Goal: Obtain resource: Download file/media

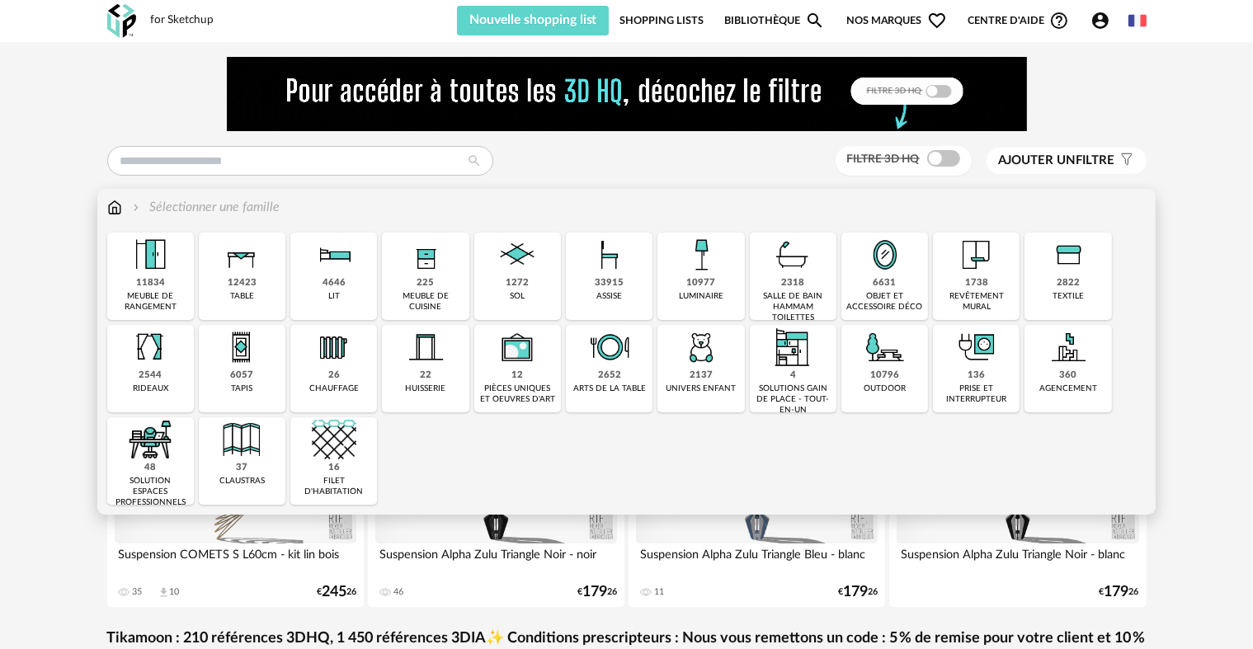
drag, startPoint x: 979, startPoint y: 308, endPoint x: 978, endPoint y: 286, distance: 21.5
click at [978, 311] on div "revêtement mural" at bounding box center [976, 301] width 77 height 21
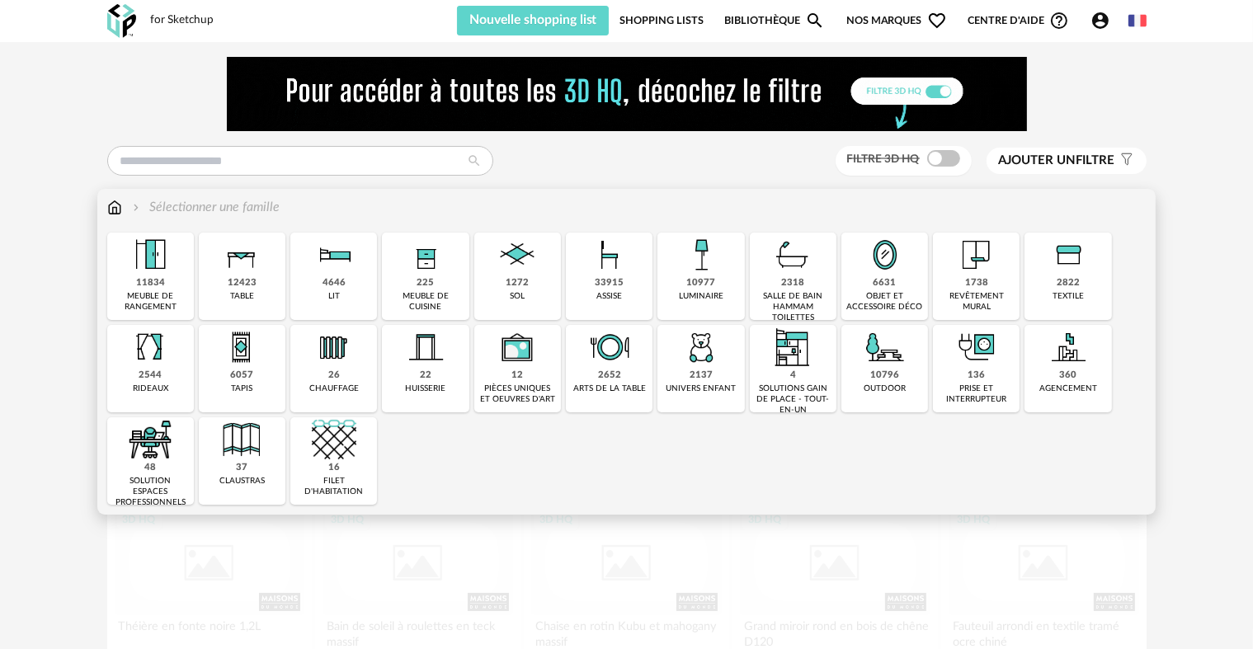
click at [979, 270] on img at bounding box center [976, 255] width 45 height 45
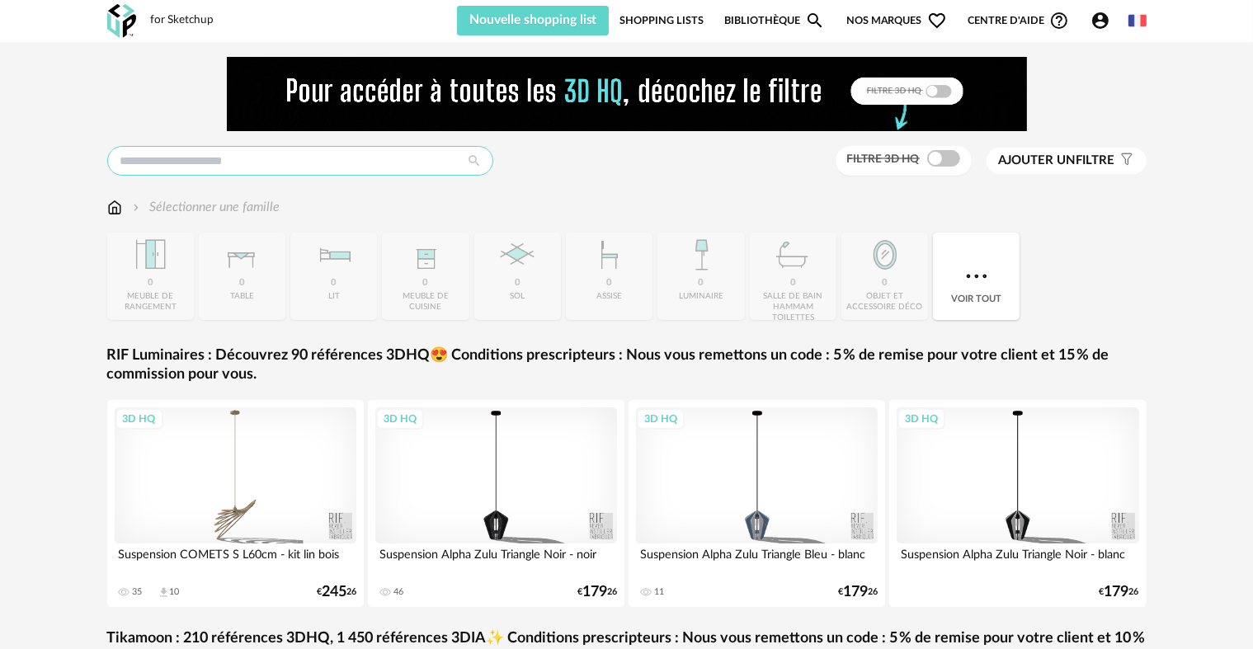
click at [260, 162] on input "text" at bounding box center [300, 161] width 386 height 30
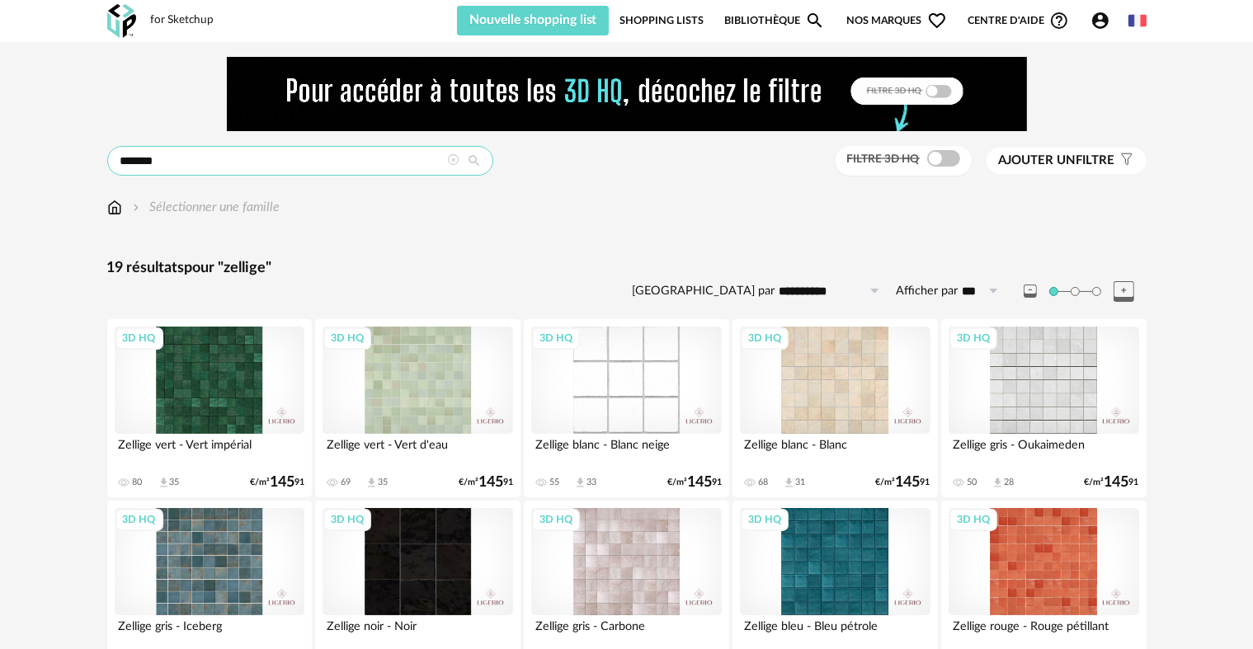
click at [58, 161] on div "**********" at bounding box center [626, 573] width 1253 height 1063
type input "*"
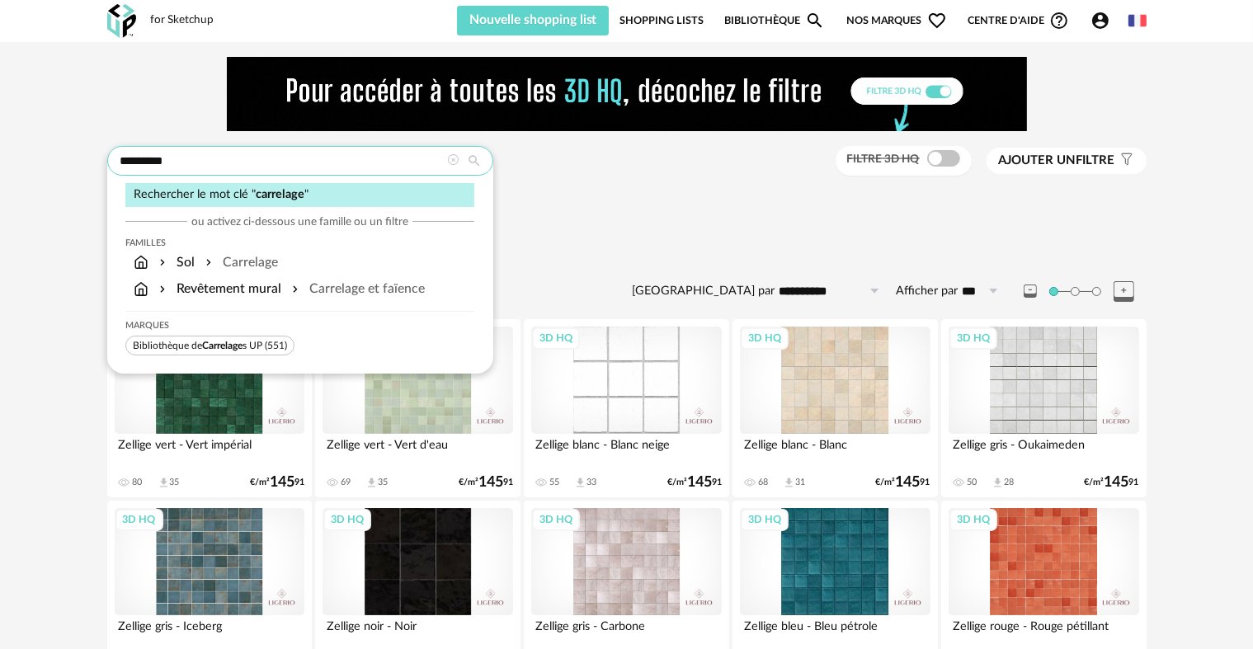
type input "*********"
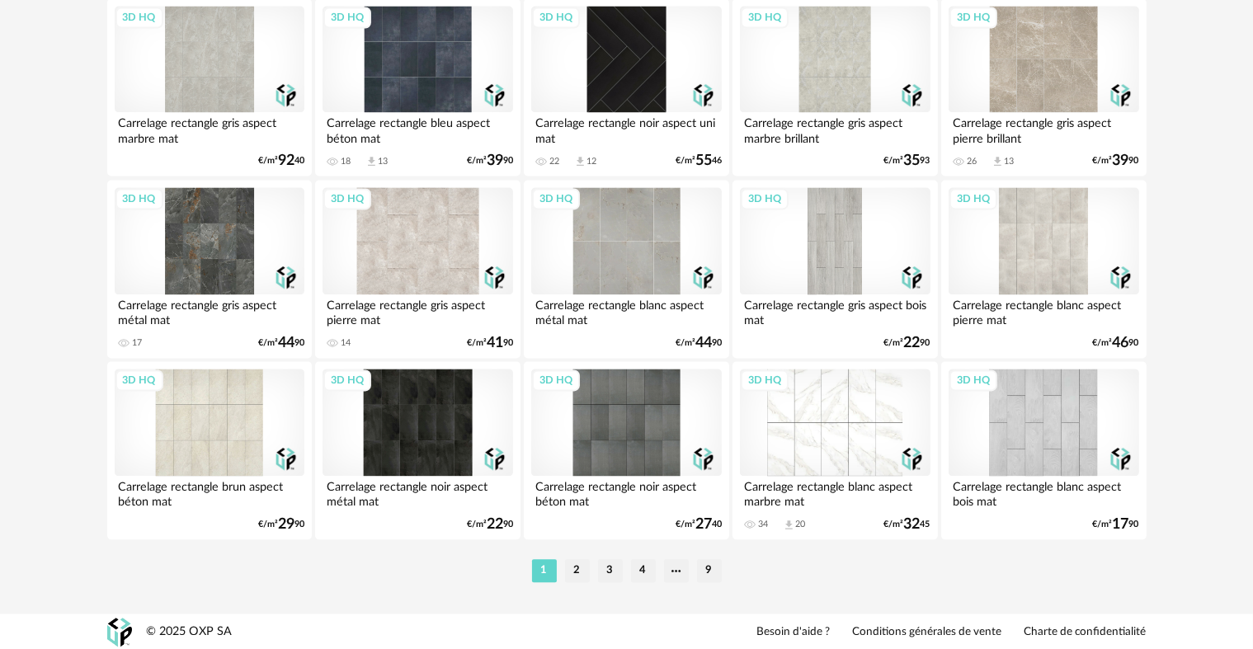
scroll to position [3407, 0]
click at [581, 571] on li "2" at bounding box center [577, 569] width 25 height 23
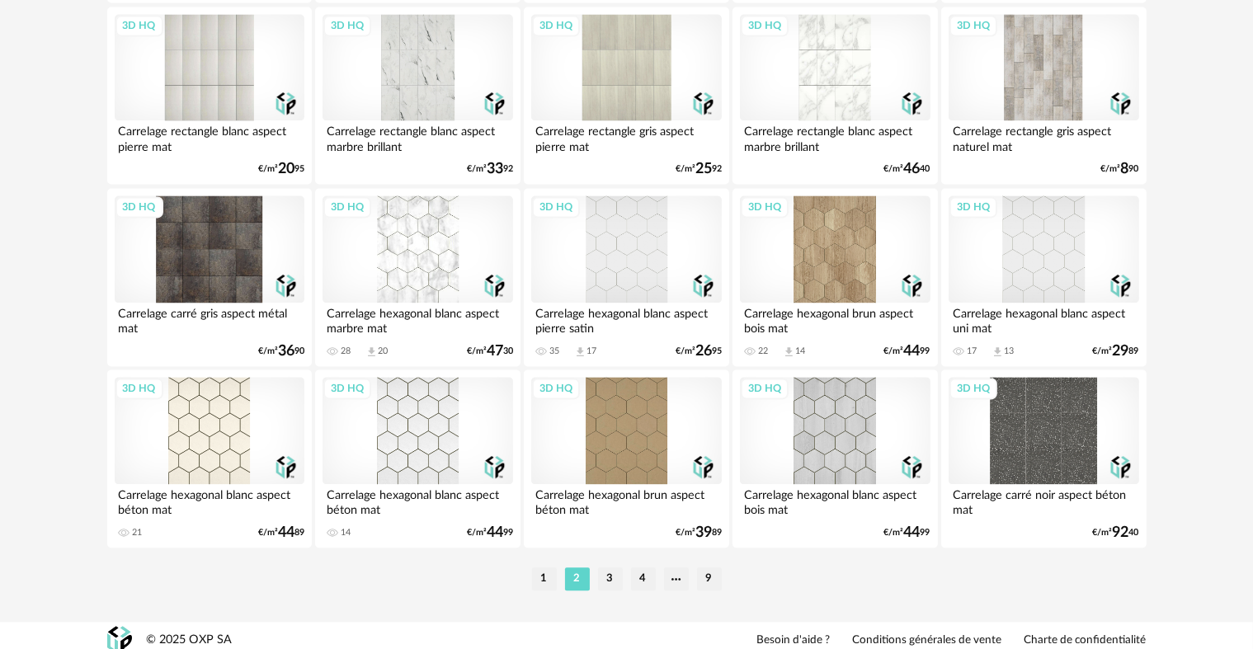
scroll to position [3407, 0]
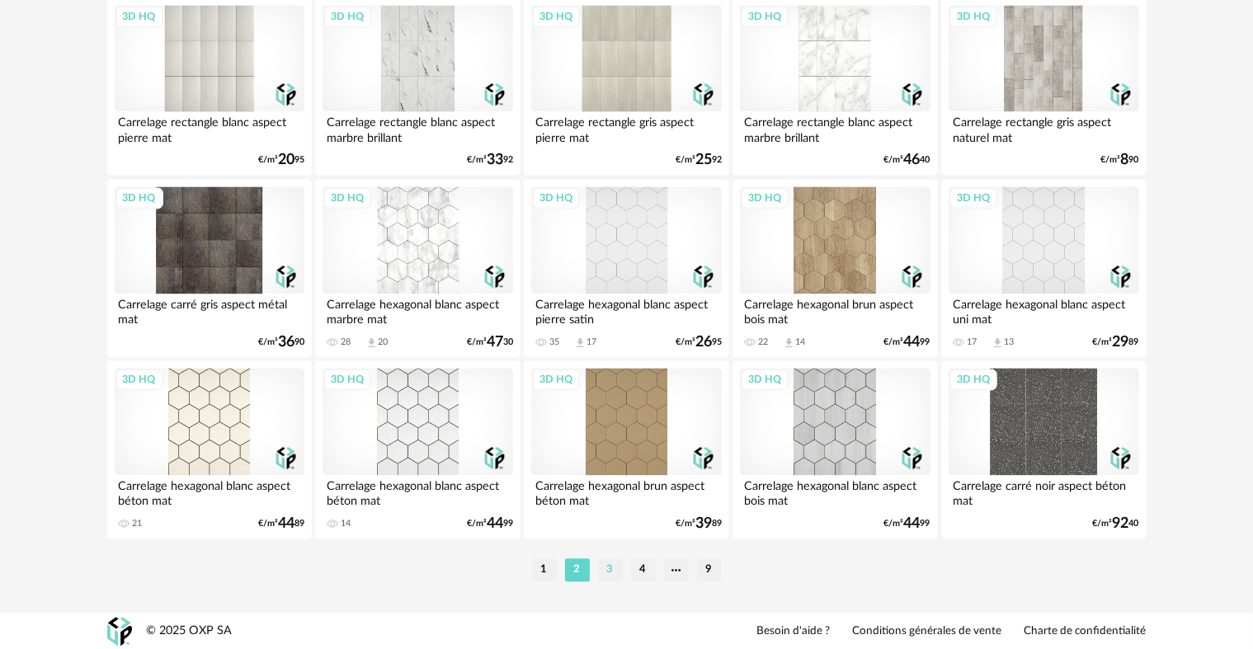
click at [604, 567] on li "3" at bounding box center [610, 569] width 25 height 23
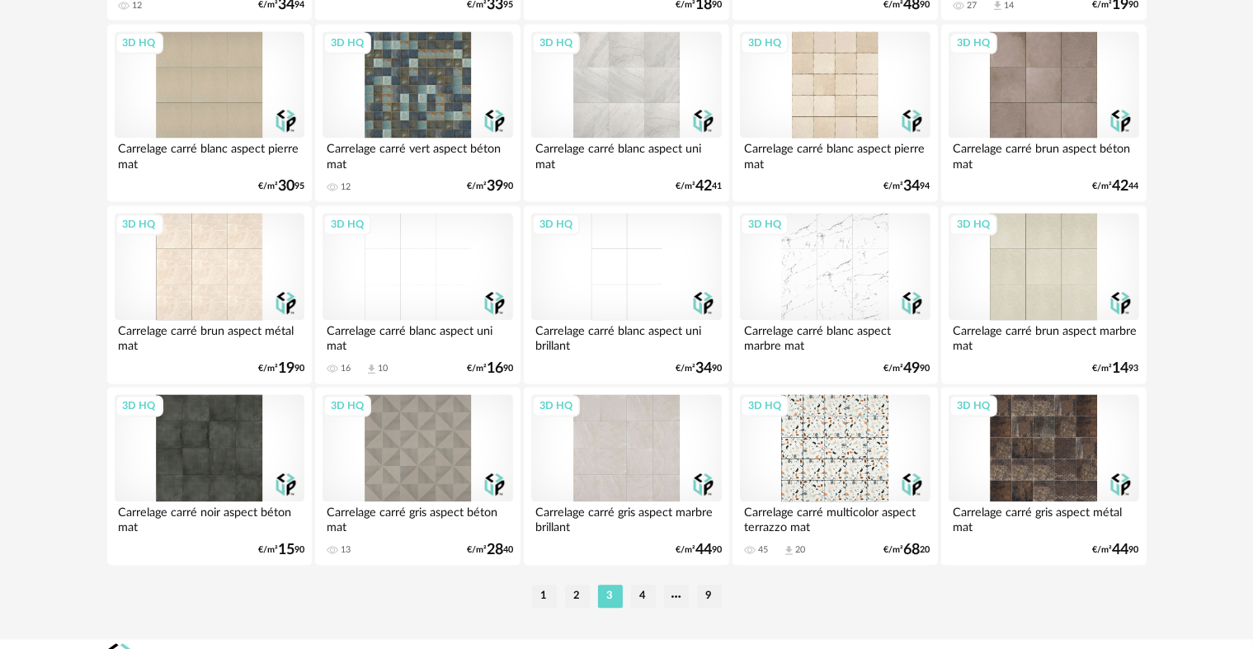
scroll to position [3407, 0]
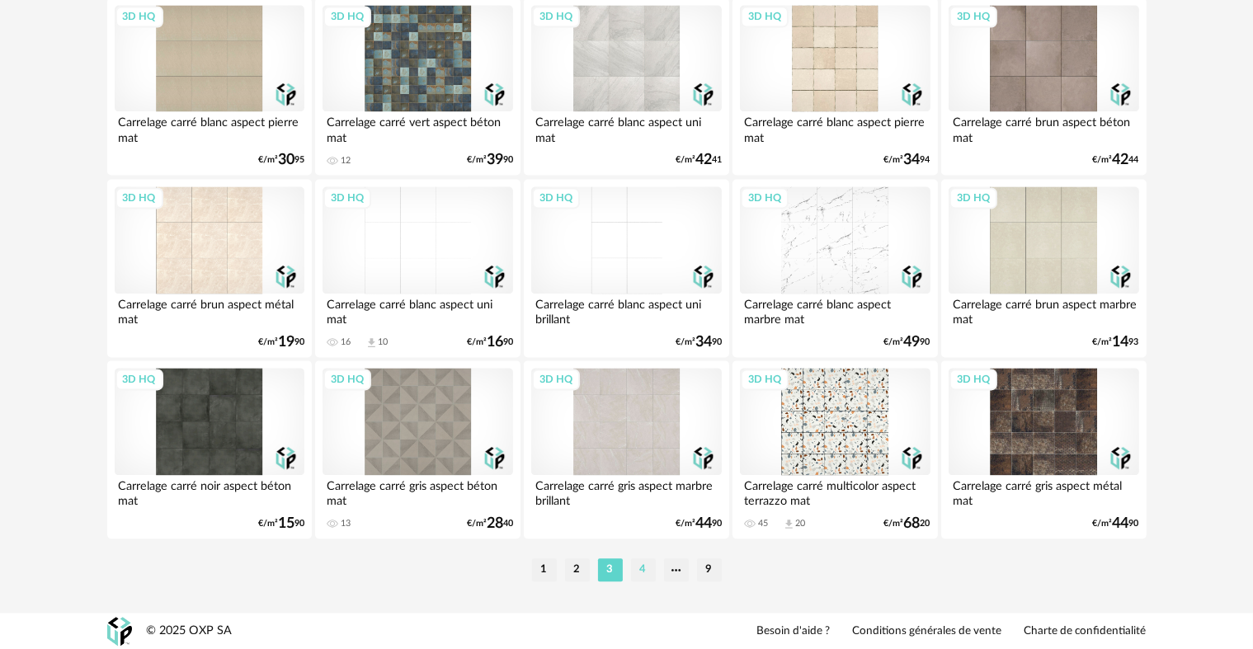
click at [642, 571] on li "4" at bounding box center [643, 569] width 25 height 23
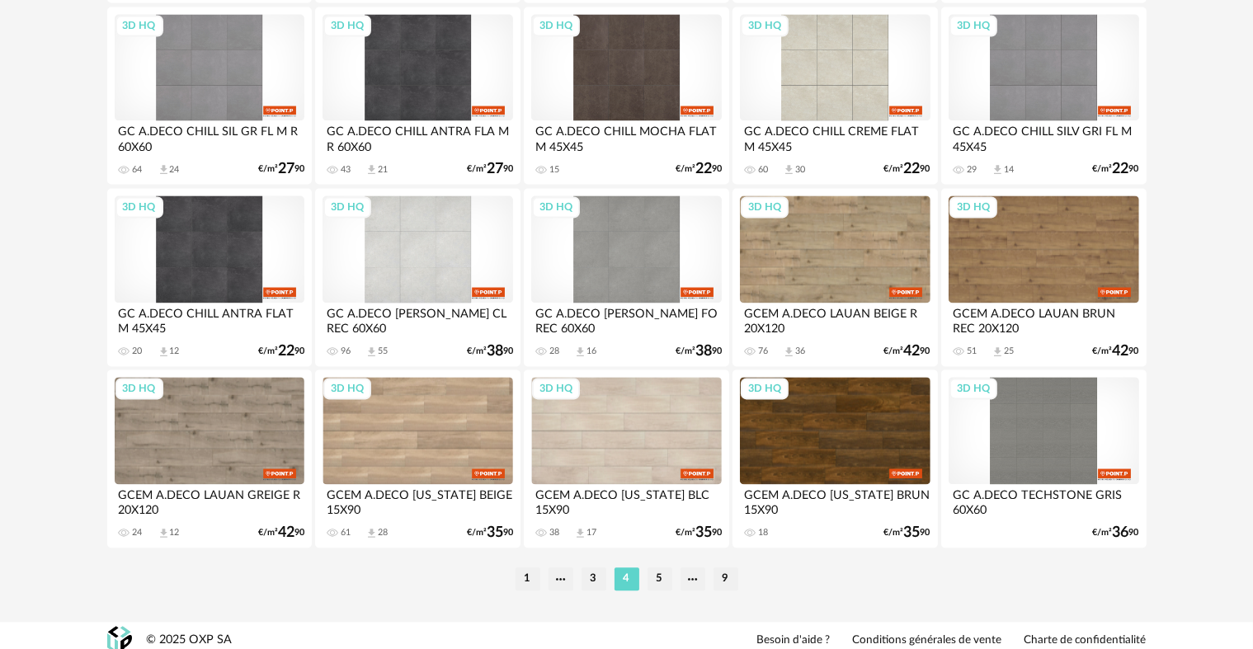
scroll to position [3407, 0]
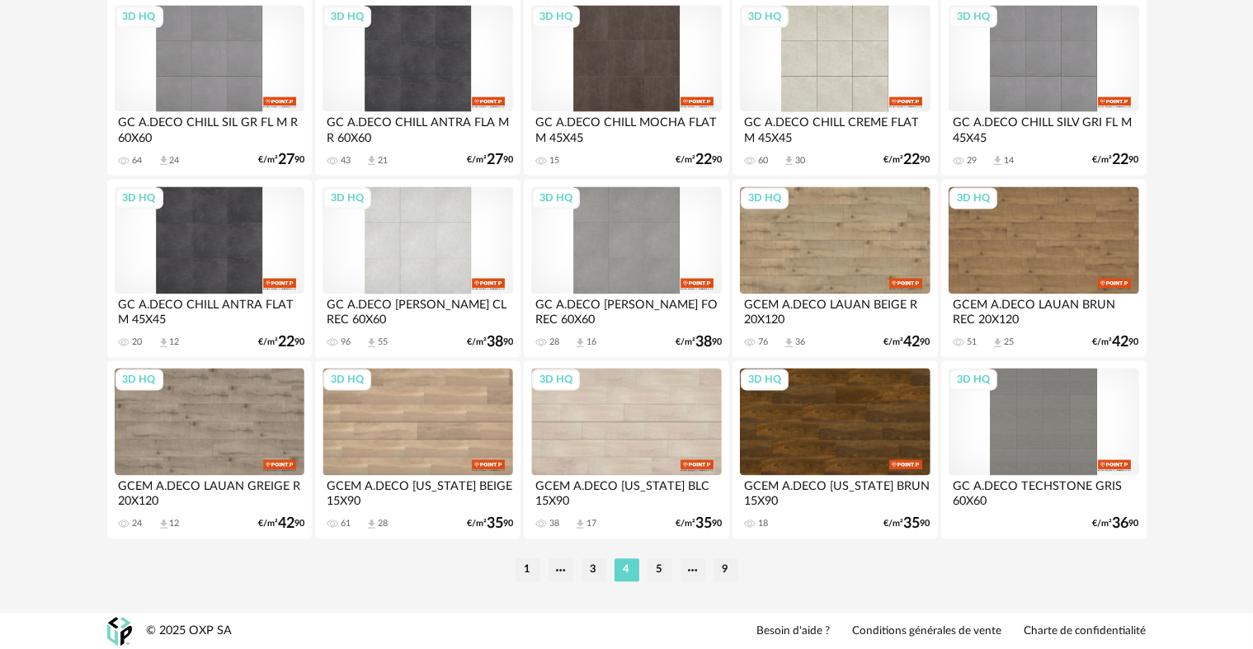
drag, startPoint x: 656, startPoint y: 568, endPoint x: 705, endPoint y: 556, distance: 50.2
click at [656, 567] on li "5" at bounding box center [659, 569] width 25 height 23
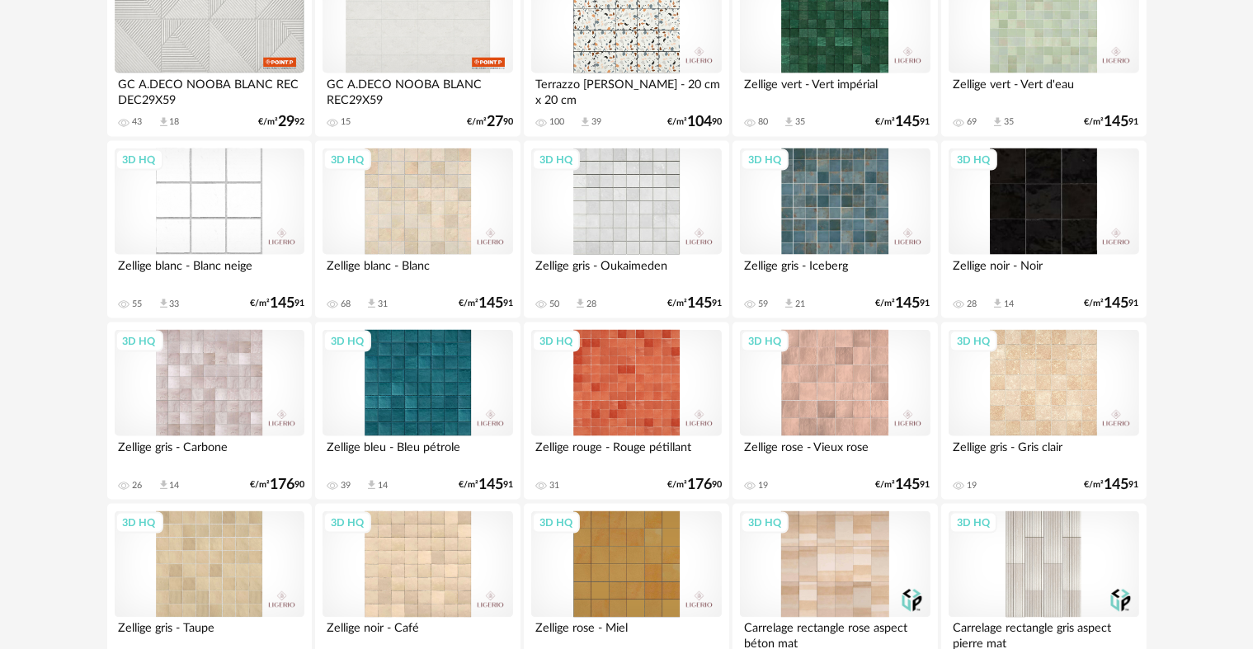
scroll to position [2418, 0]
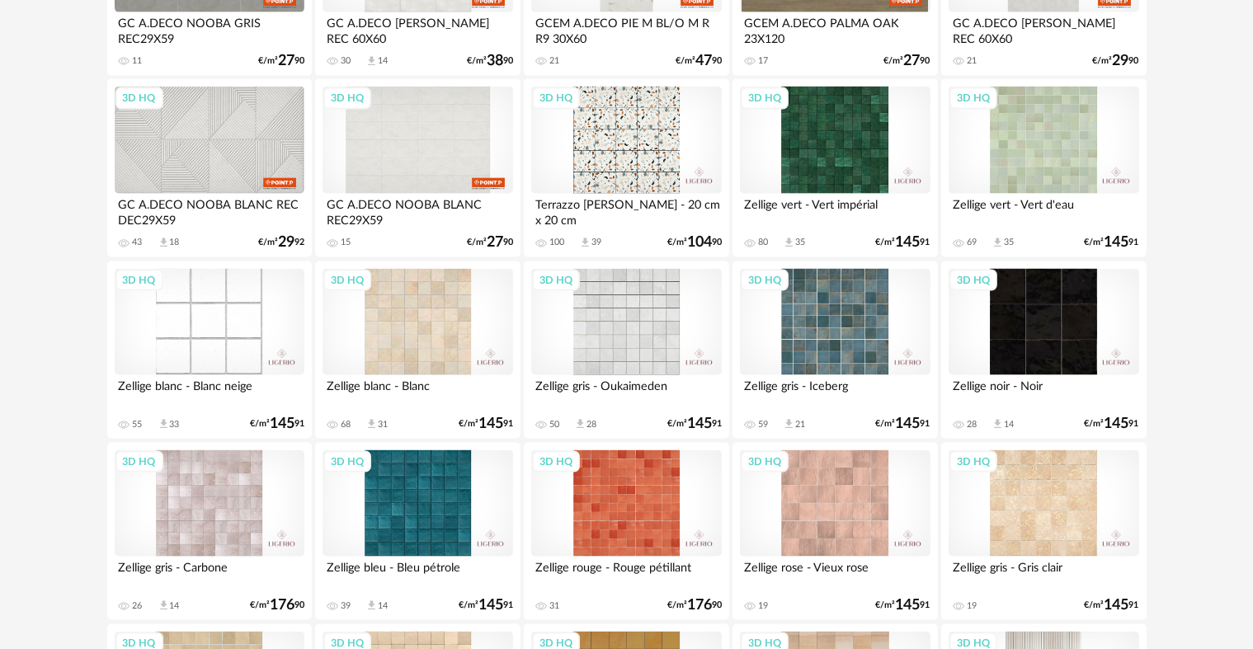
click at [431, 337] on div "3D HQ" at bounding box center [417, 322] width 190 height 107
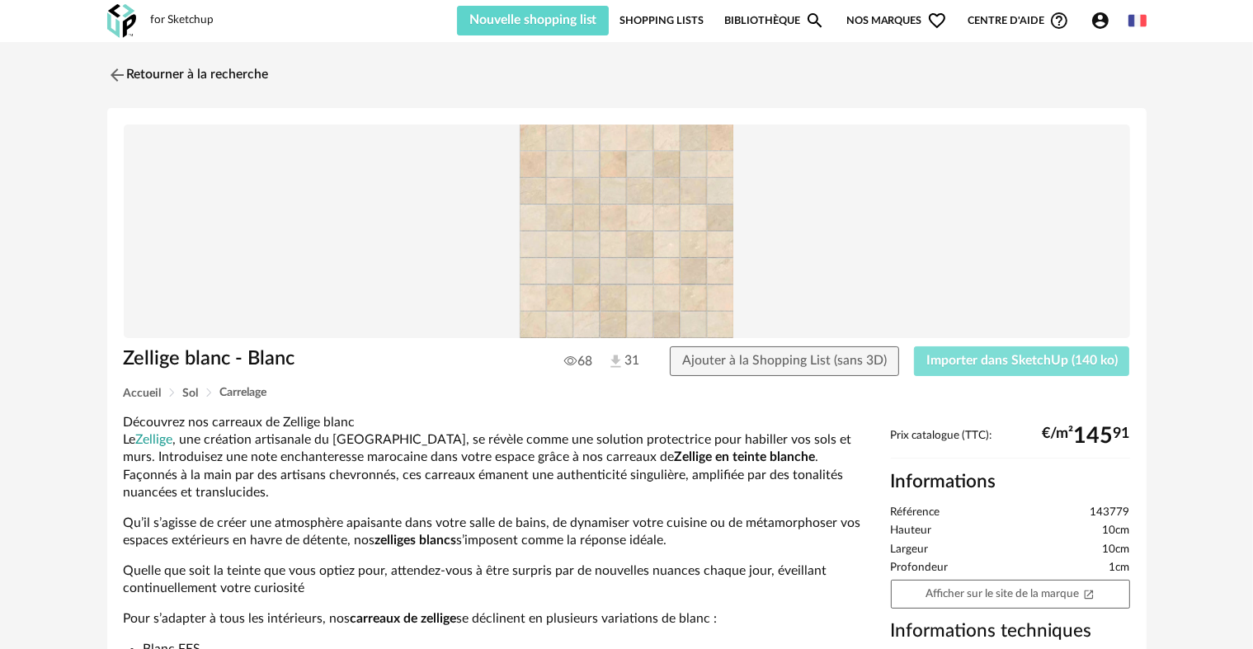
click at [955, 357] on span "Importer dans SketchUp (140 ko)" at bounding box center [1021, 360] width 191 height 13
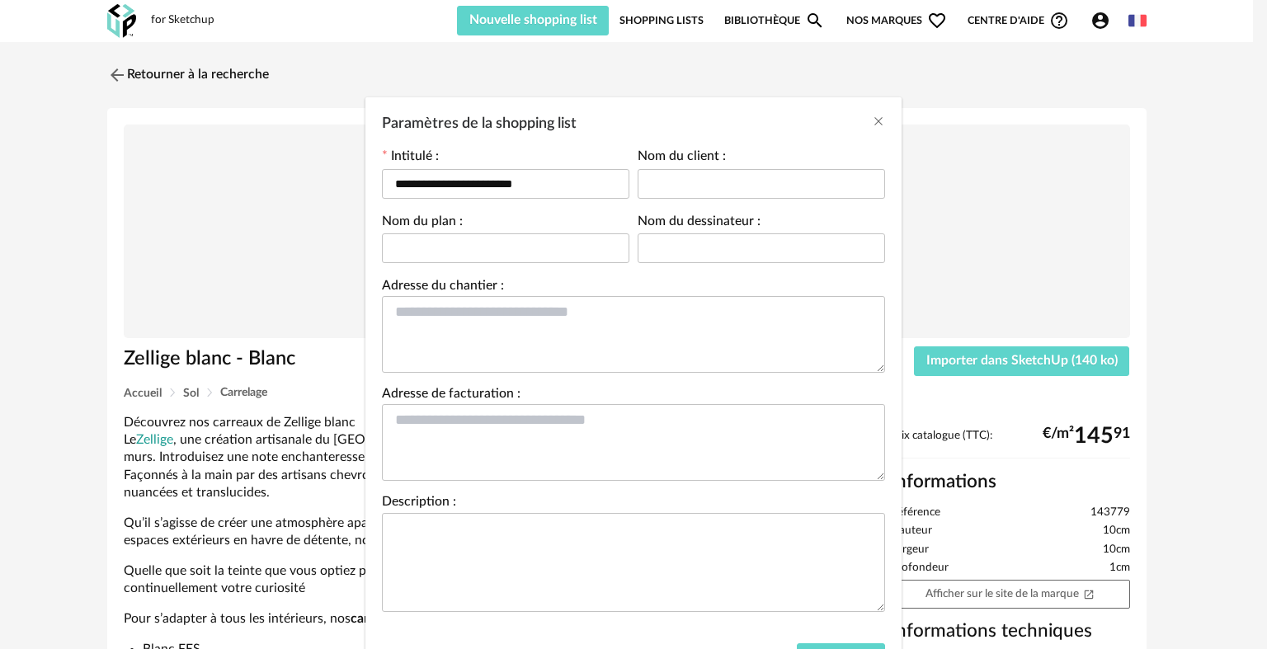
click at [983, 360] on div "**********" at bounding box center [633, 324] width 1267 height 649
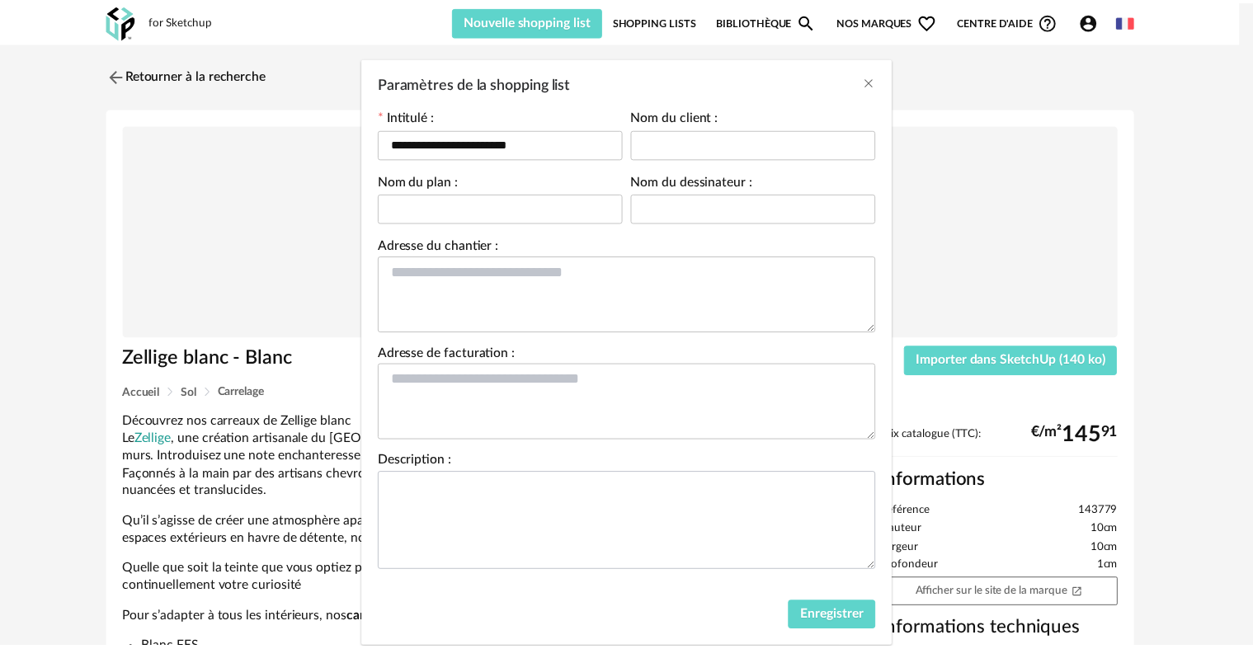
scroll to position [79, 0]
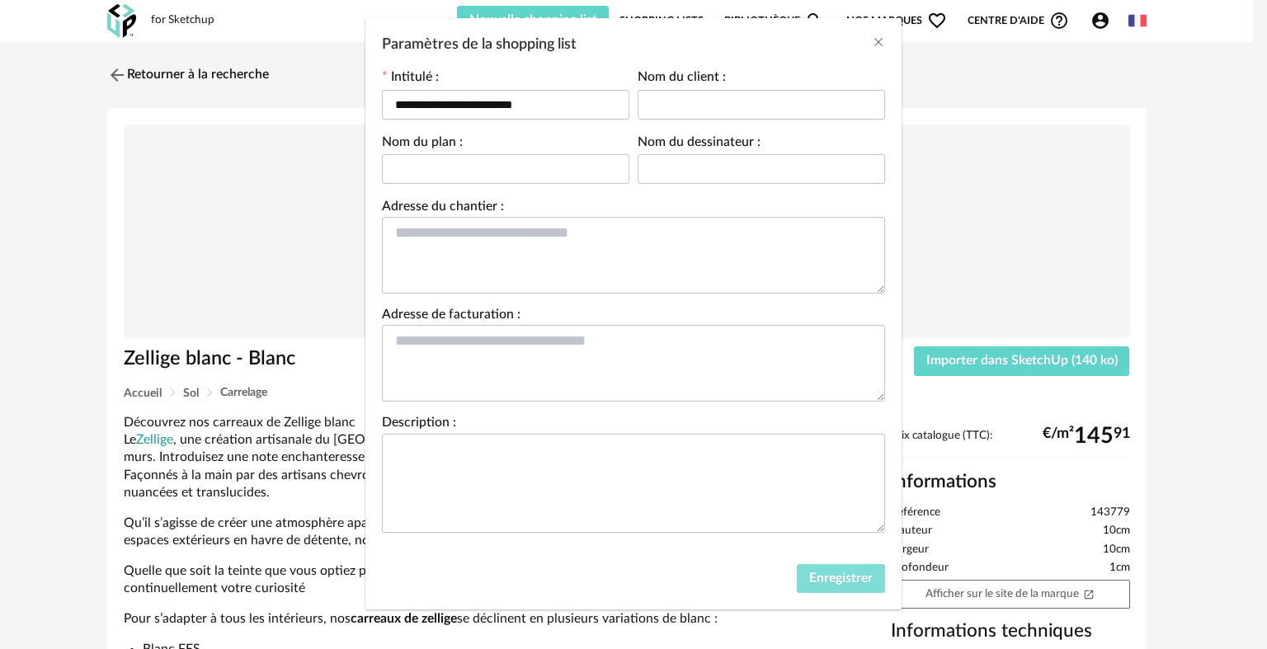
click at [825, 578] on span "Enregistrer" at bounding box center [840, 577] width 63 height 13
